Goal: Information Seeking & Learning: Learn about a topic

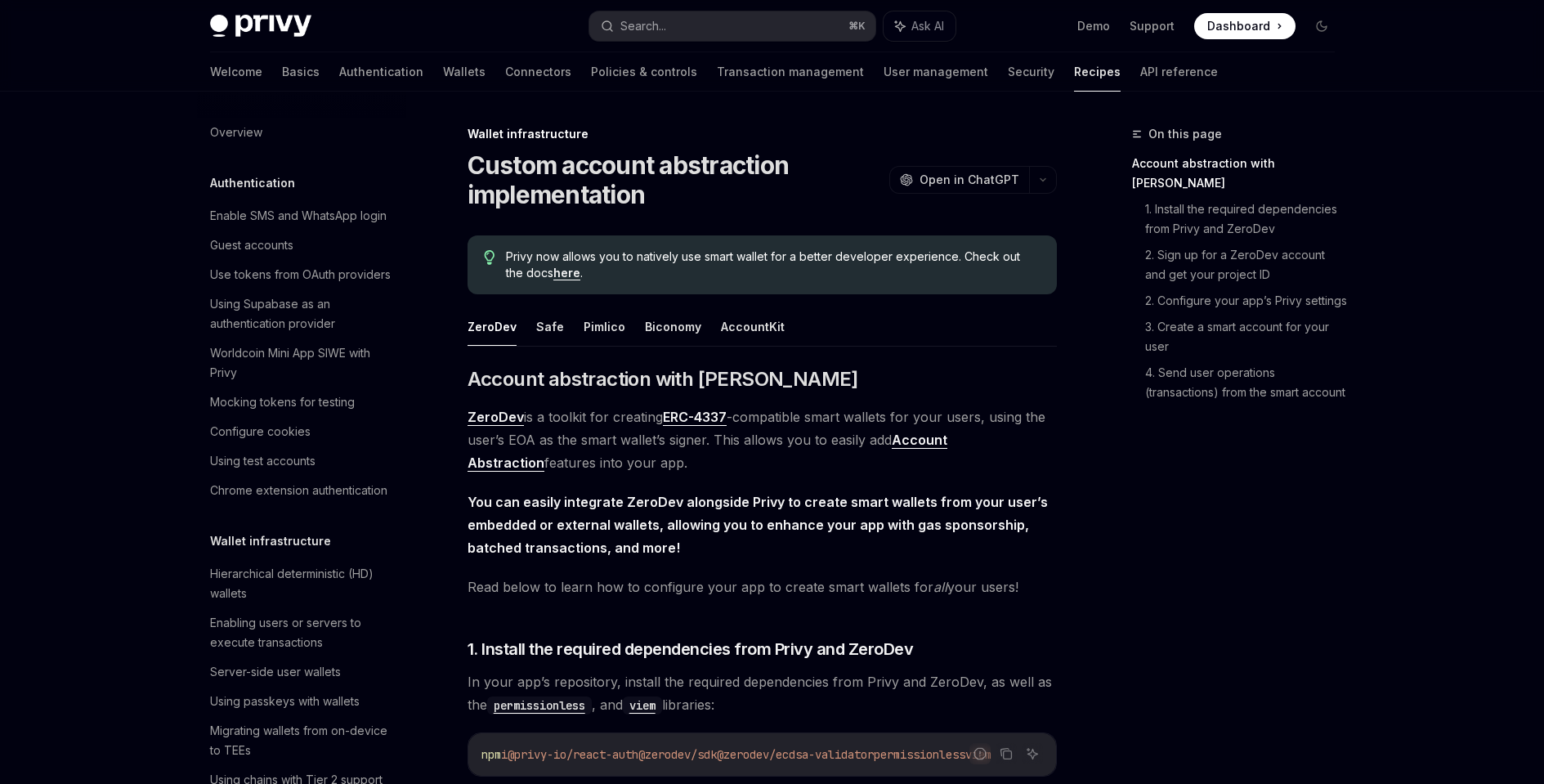
scroll to position [459, 0]
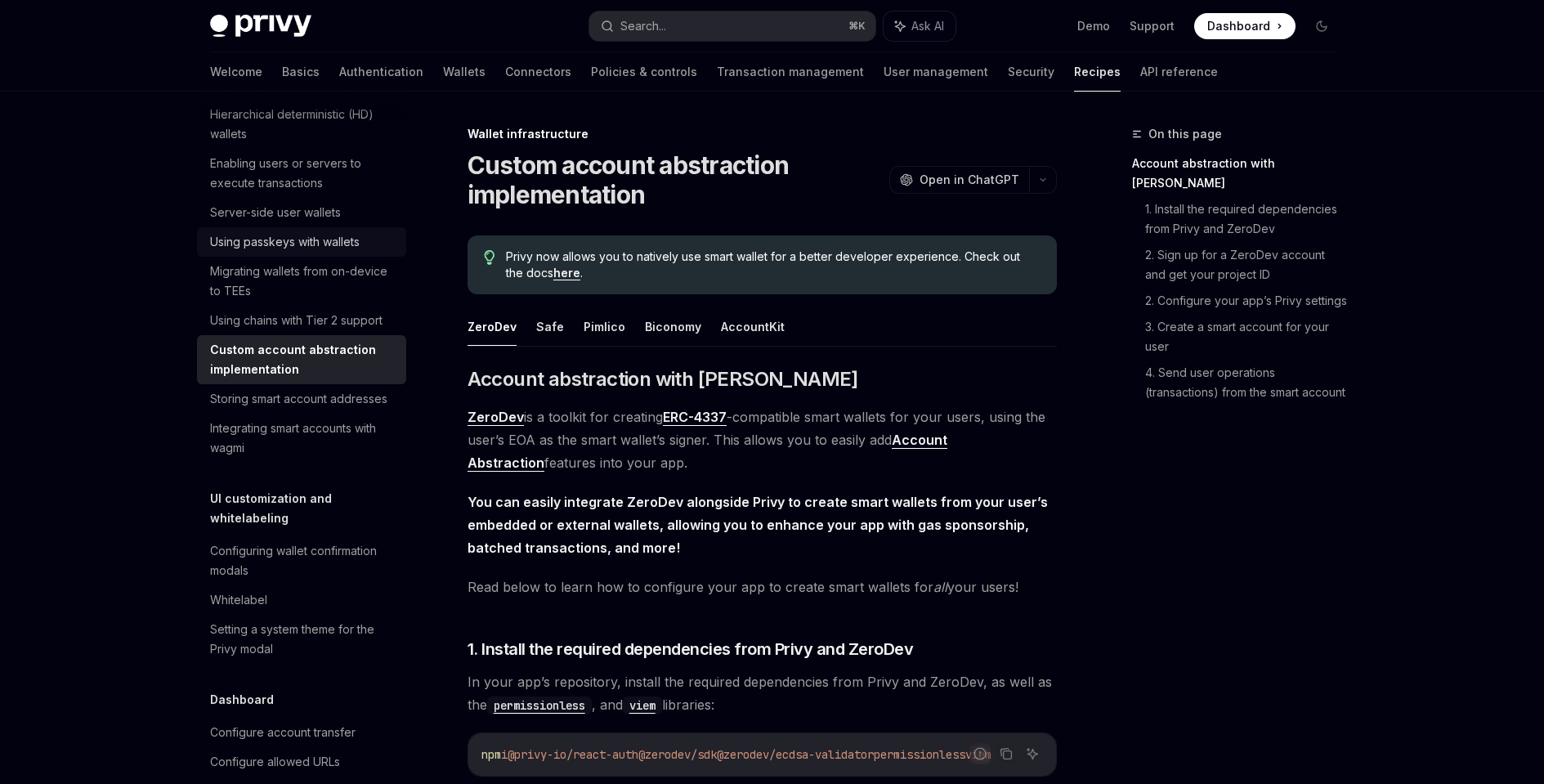
click at [340, 252] on div "Using passkeys with wallets" at bounding box center [285, 241] width 150 height 20
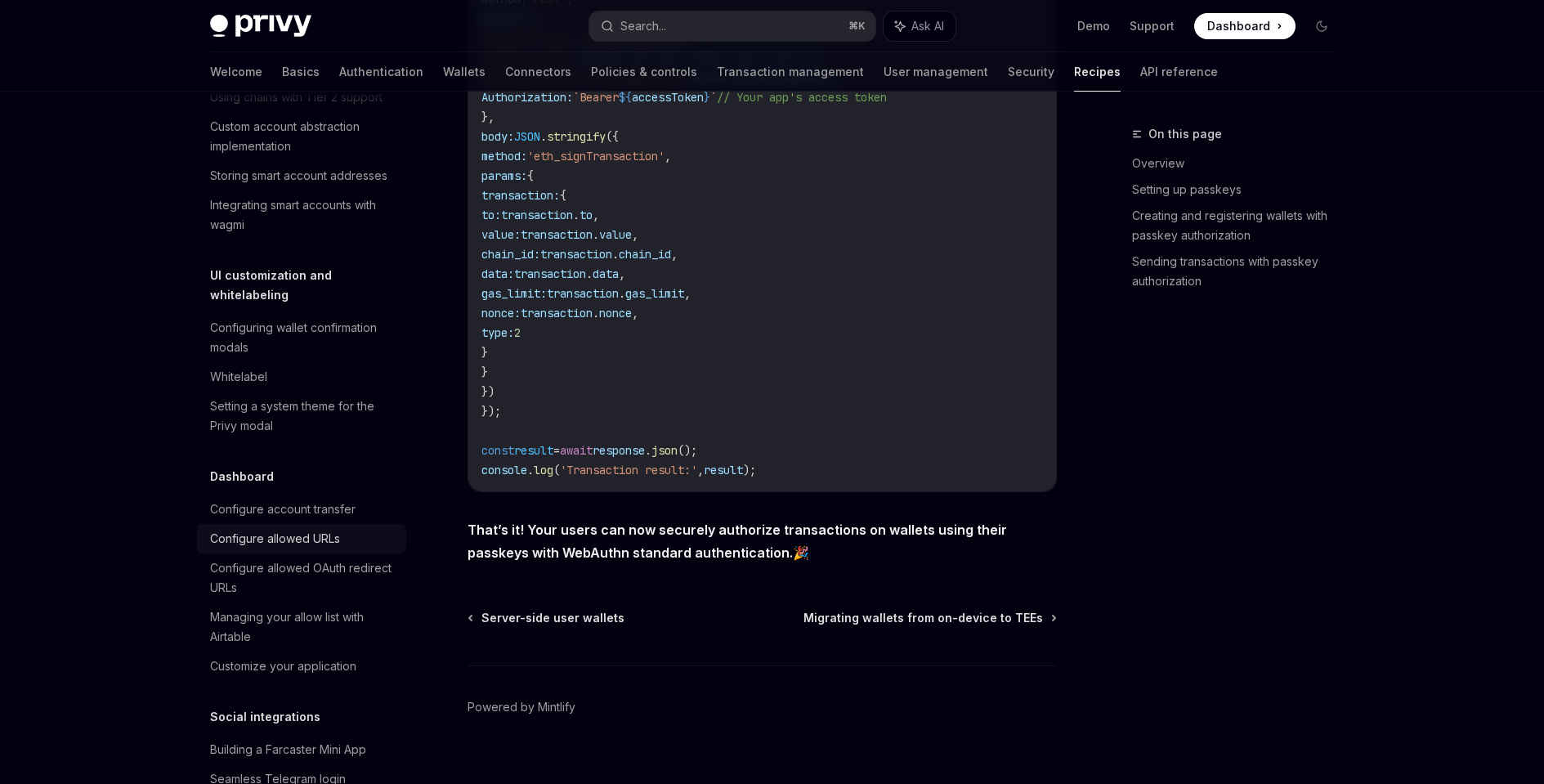
scroll to position [686, 0]
click at [298, 383] on div "Whitelabel" at bounding box center [303, 373] width 186 height 20
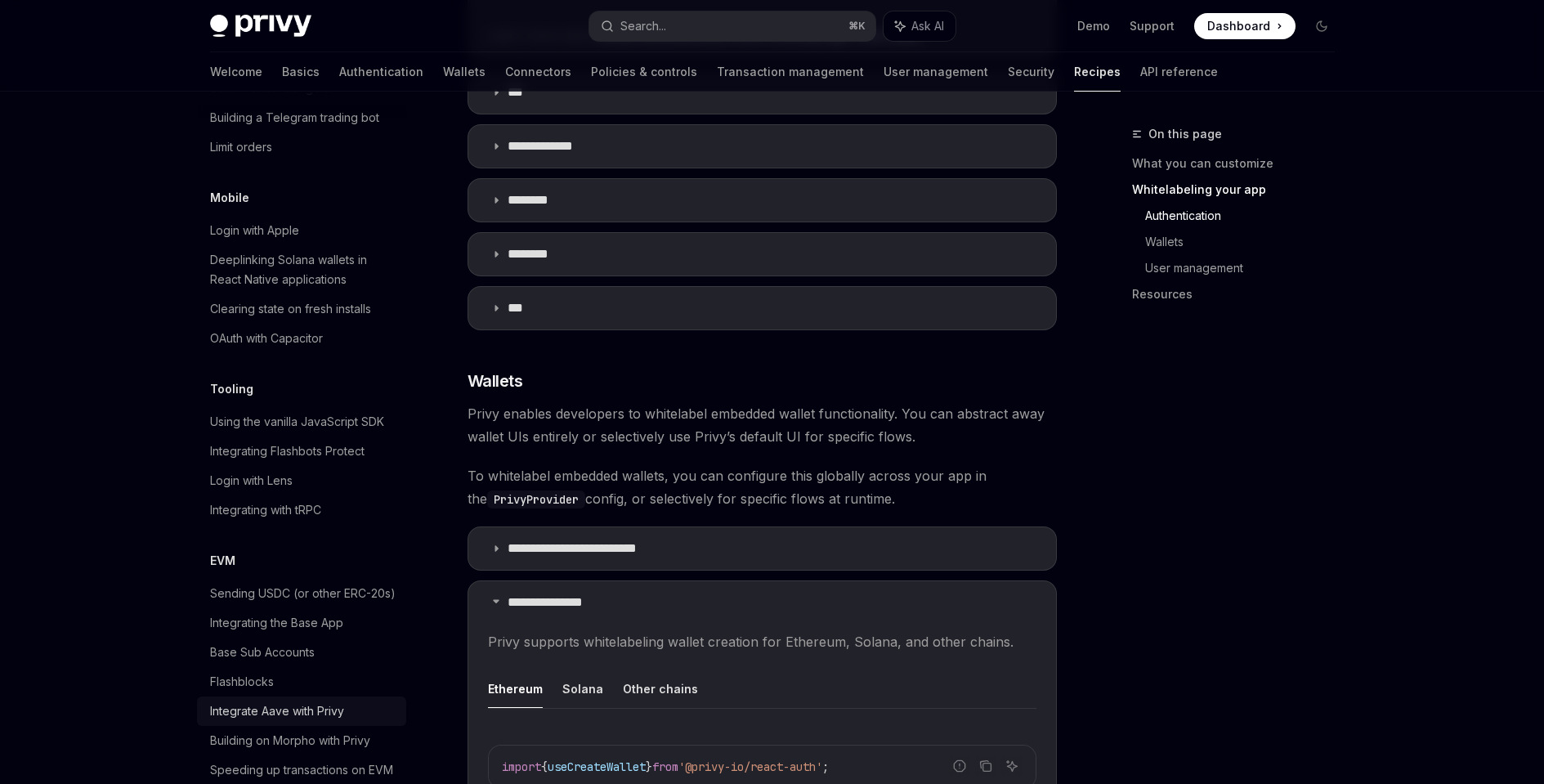
scroll to position [2139, 0]
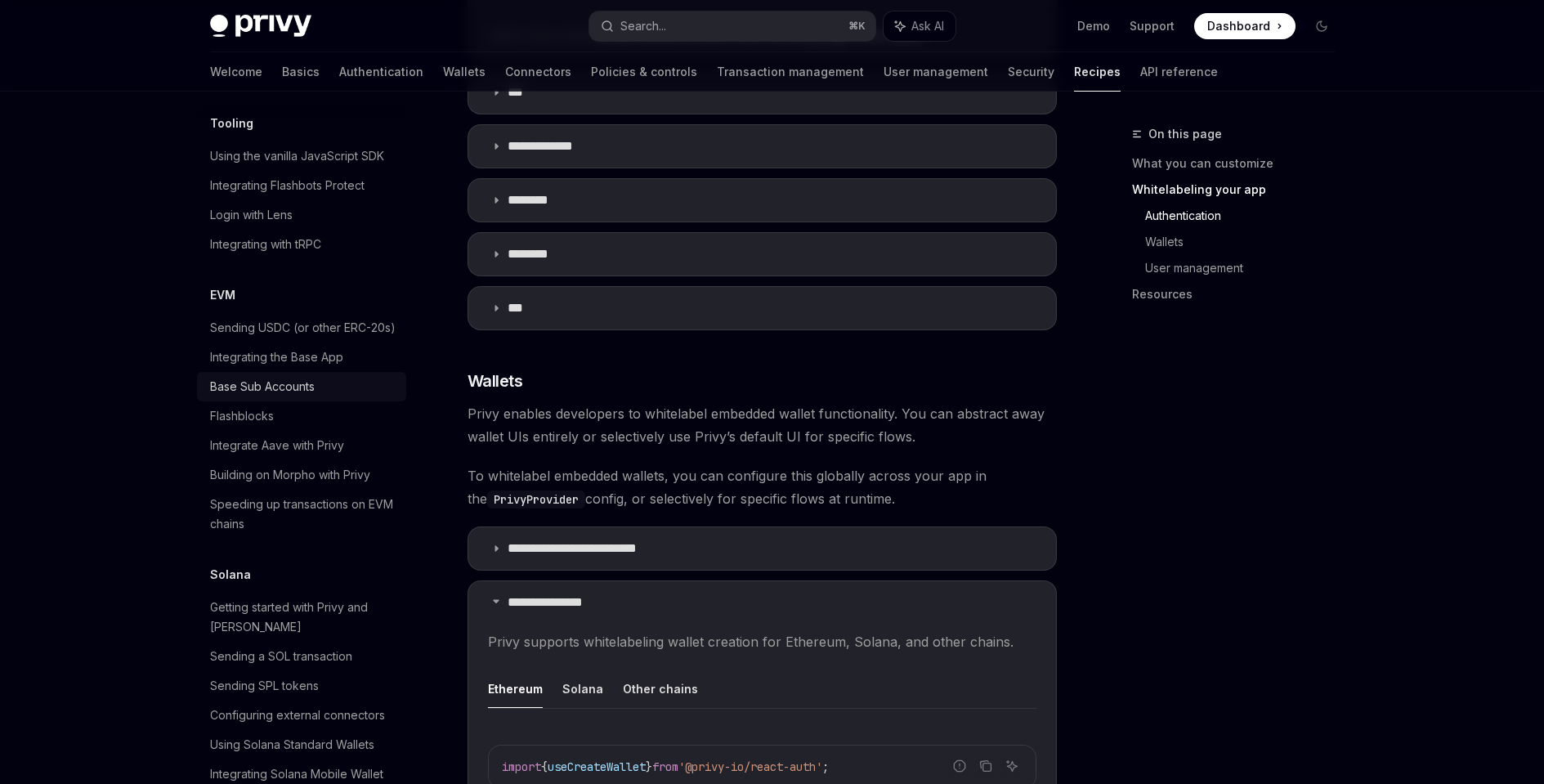
click at [301, 402] on link "Base Sub Accounts" at bounding box center [301, 387] width 209 height 30
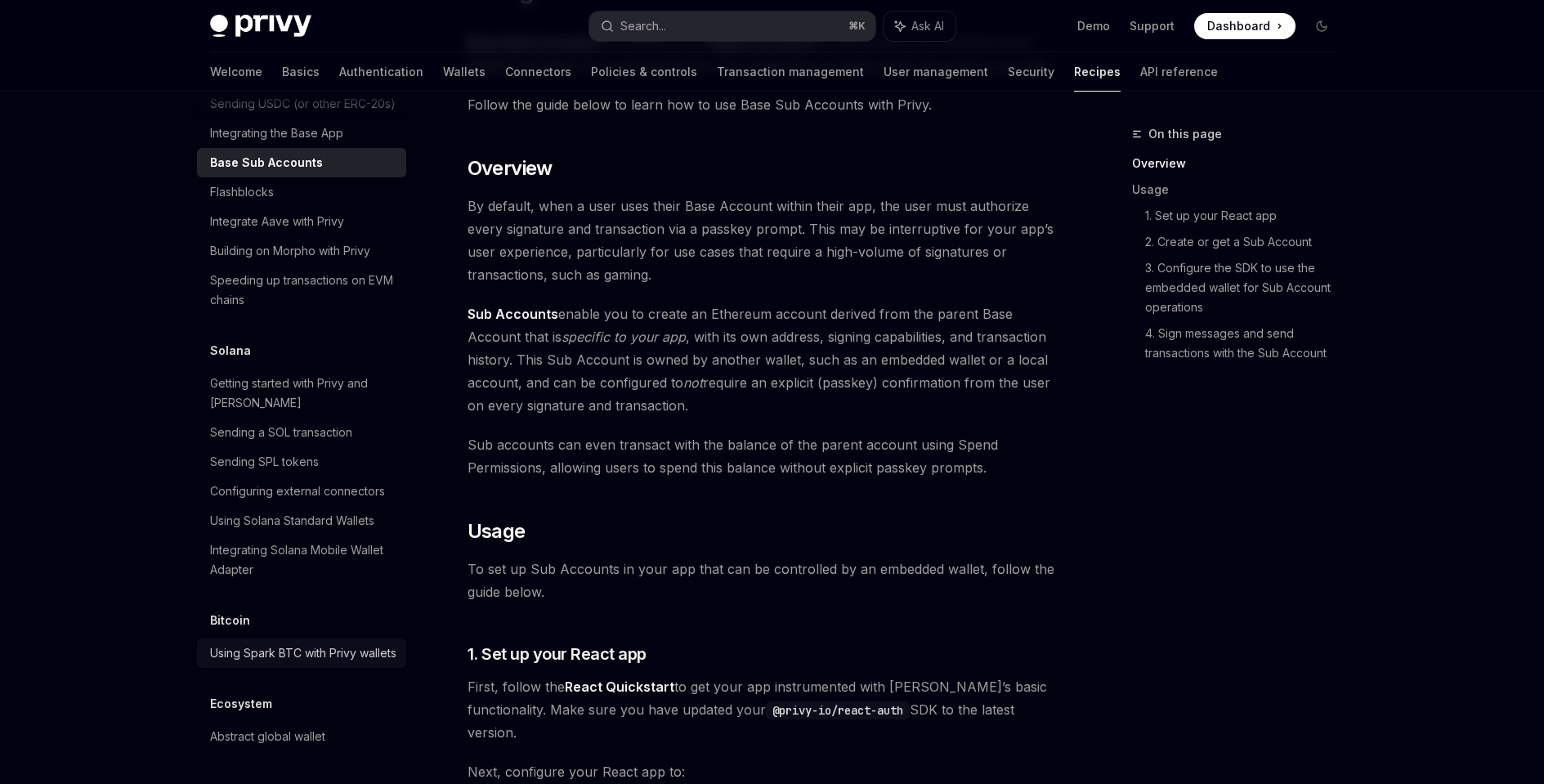
scroll to position [2556, 0]
click at [342, 734] on div "Abstract global wallet" at bounding box center [303, 736] width 186 height 20
type textarea "*"
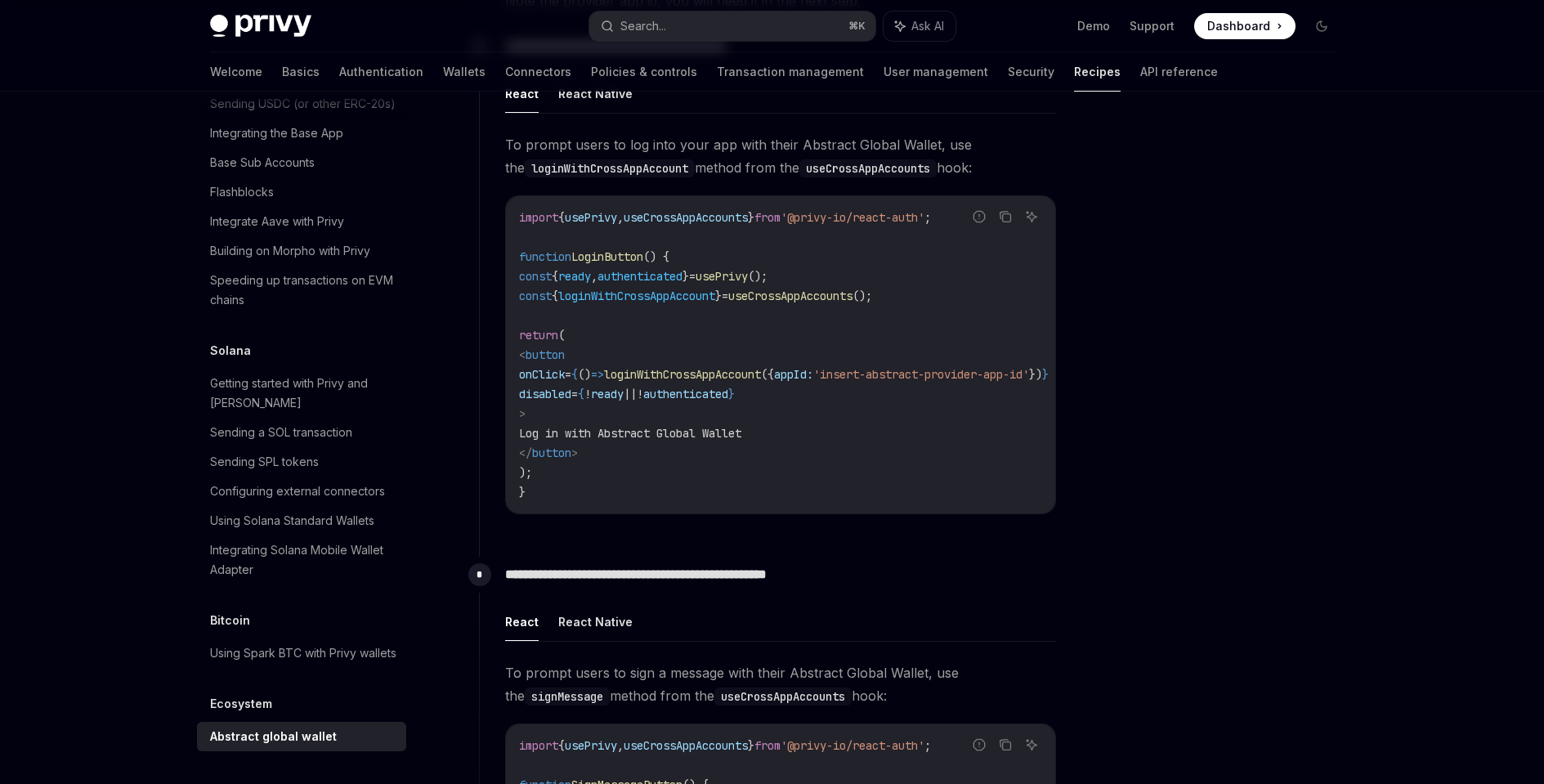
scroll to position [989, 0]
